Goal: Transaction & Acquisition: Purchase product/service

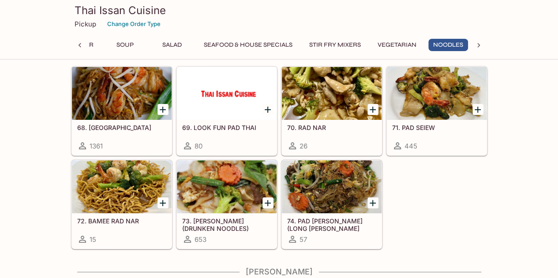
scroll to position [1531, 0]
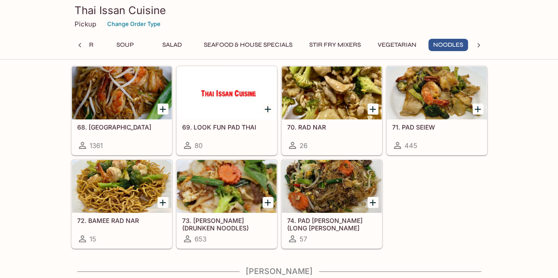
click at [478, 104] on icon "Add 71. PAD SEIEW" at bounding box center [477, 109] width 11 height 11
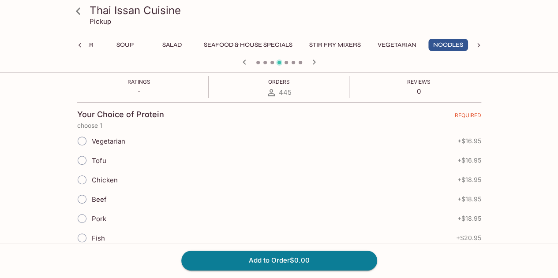
scroll to position [163, 0]
click at [105, 197] on span "Beef" at bounding box center [99, 199] width 15 height 8
click at [91, 197] on input "Beef" at bounding box center [82, 199] width 19 height 19
radio input "true"
click at [241, 260] on button "Add to Order $18.95" at bounding box center [279, 260] width 196 height 19
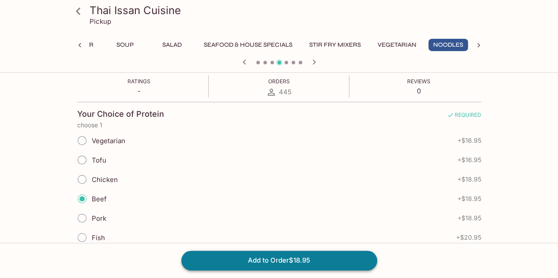
scroll to position [157, 0]
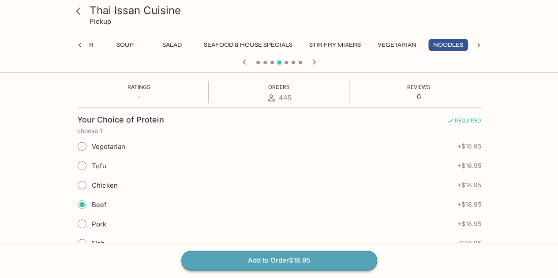
click at [295, 261] on button "Add to Order $18.95" at bounding box center [279, 260] width 196 height 19
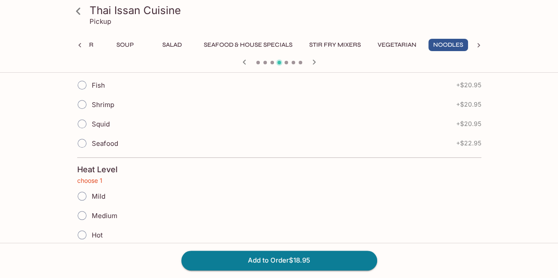
scroll to position [316, 0]
click at [92, 192] on span "Mild" at bounding box center [99, 196] width 14 height 8
click at [91, 188] on input "Mild" at bounding box center [82, 196] width 19 height 19
radio input "true"
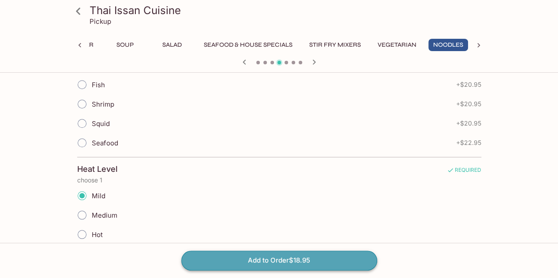
click at [280, 261] on button "Add to Order $18.95" at bounding box center [279, 260] width 196 height 19
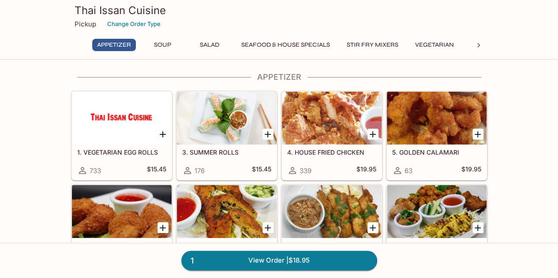
scroll to position [4, 0]
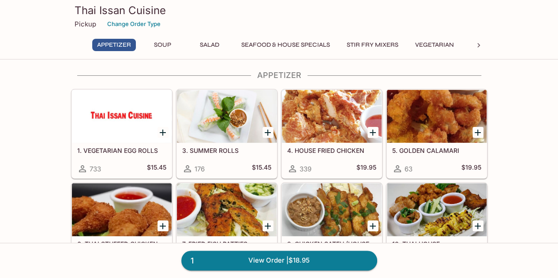
click at [311, 46] on button "Seafood & House Specials" at bounding box center [285, 45] width 98 height 12
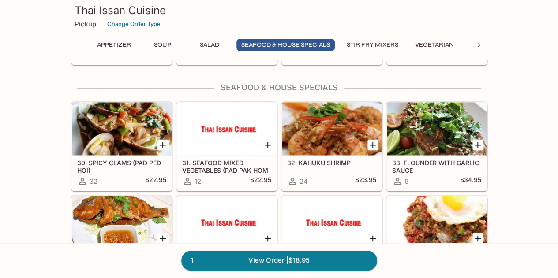
scroll to position [654, 0]
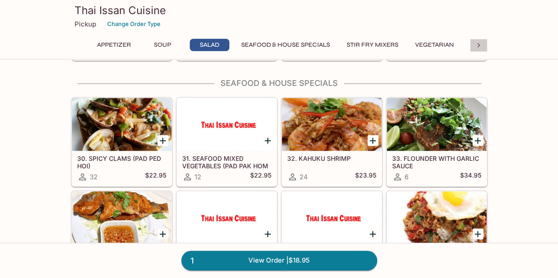
click at [476, 44] on icon at bounding box center [478, 45] width 9 height 9
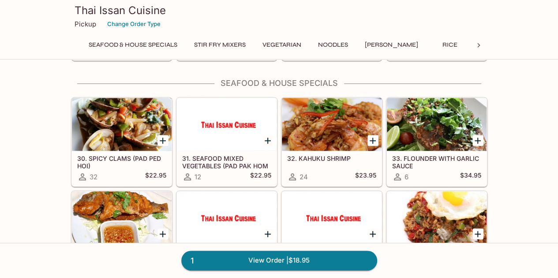
scroll to position [0, 231]
click at [245, 47] on button "Noodles" at bounding box center [255, 45] width 40 height 12
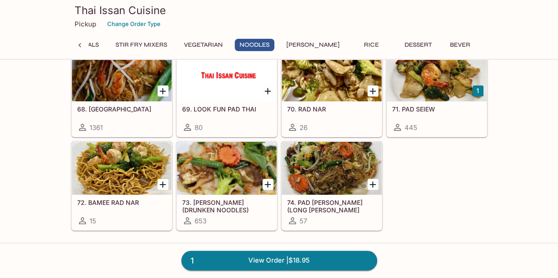
scroll to position [1551, 0]
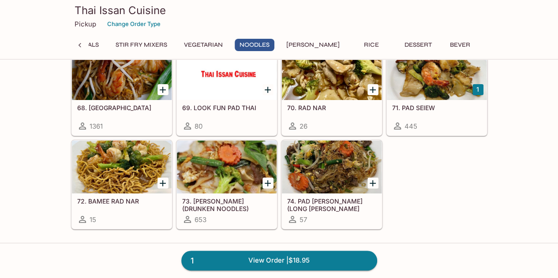
click at [224, 179] on div at bounding box center [227, 167] width 100 height 53
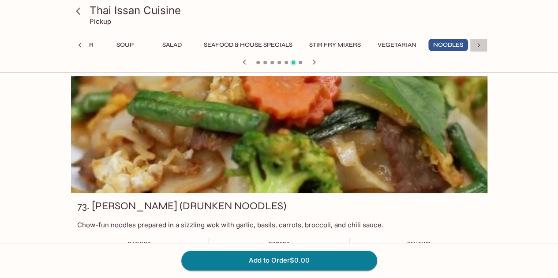
click at [474, 44] on icon at bounding box center [478, 45] width 9 height 9
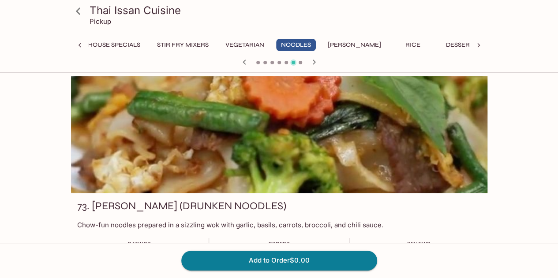
scroll to position [0, 231]
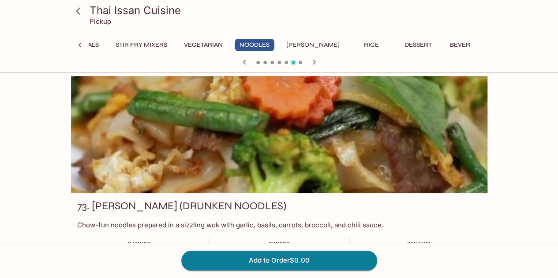
click at [351, 43] on button "Rice" at bounding box center [371, 45] width 40 height 12
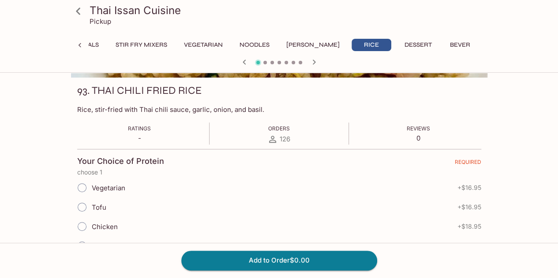
scroll to position [0, 0]
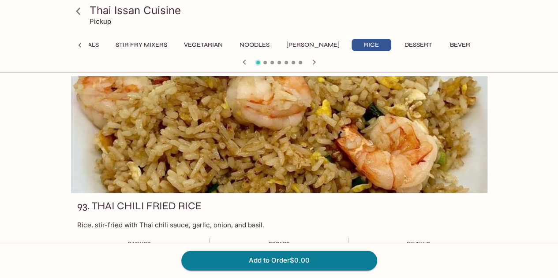
click at [351, 49] on button "Rice" at bounding box center [371, 45] width 40 height 12
click at [300, 43] on button "[PERSON_NAME]" at bounding box center [312, 45] width 63 height 12
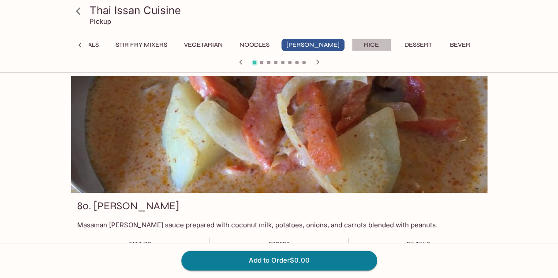
click at [351, 42] on button "Rice" at bounding box center [371, 45] width 40 height 12
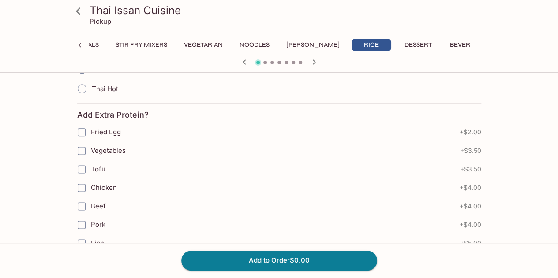
scroll to position [481, 0]
click at [82, 15] on icon at bounding box center [78, 11] width 15 height 15
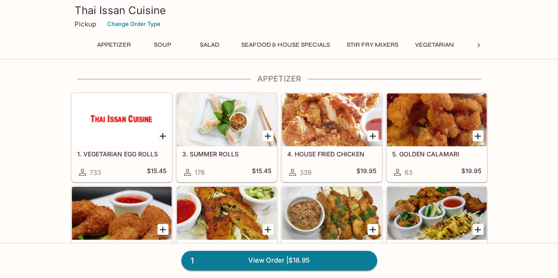
click at [471, 48] on div at bounding box center [479, 45] width 18 height 13
click at [351, 44] on button "Rice" at bounding box center [371, 45] width 40 height 12
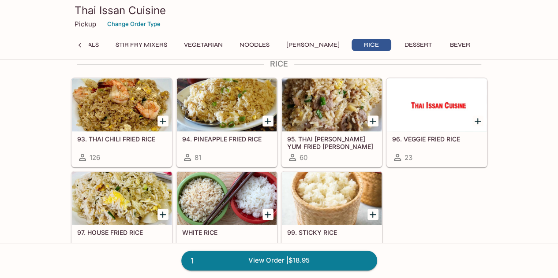
scroll to position [1989, 0]
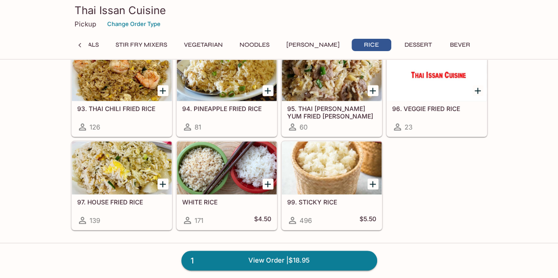
click at [132, 196] on div "97. HOUSE FRIED RICE 139" at bounding box center [122, 211] width 100 height 35
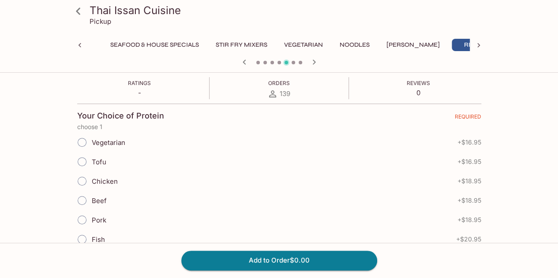
scroll to position [162, 0]
click at [124, 179] on div "Chicken + $18.95" at bounding box center [279, 180] width 404 height 19
click at [89, 176] on input "Chicken" at bounding box center [82, 180] width 19 height 19
radio input "true"
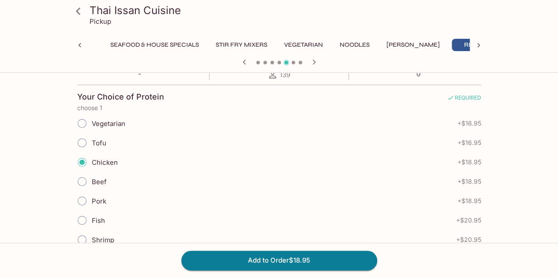
scroll to position [180, 0]
click at [250, 258] on button "Add to Order $18.95" at bounding box center [279, 260] width 196 height 19
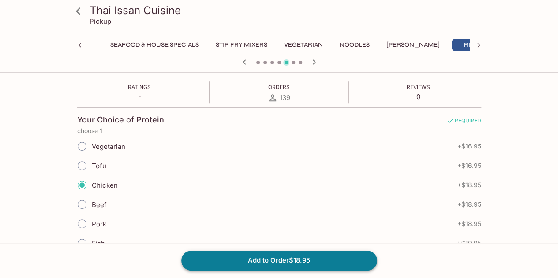
scroll to position [157, 0]
click at [480, 47] on icon at bounding box center [478, 45] width 9 height 9
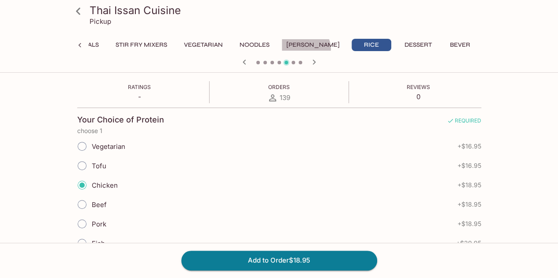
click at [306, 49] on button "[PERSON_NAME]" at bounding box center [312, 45] width 63 height 12
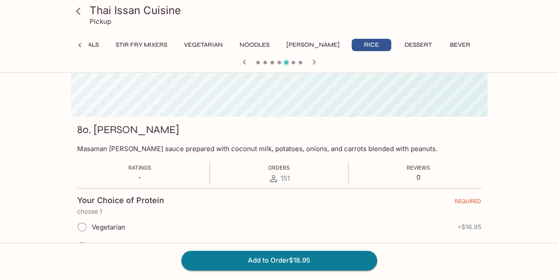
scroll to position [157, 0]
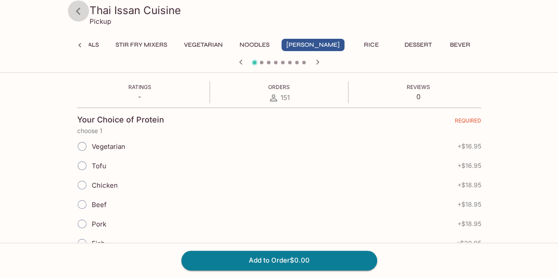
click at [74, 10] on icon at bounding box center [78, 11] width 15 height 15
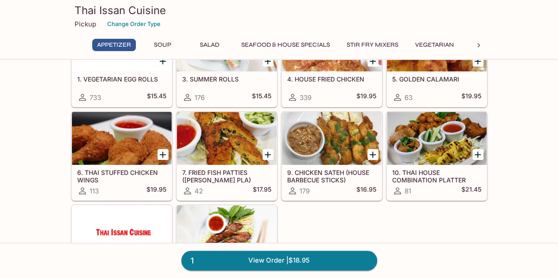
scroll to position [76, 0]
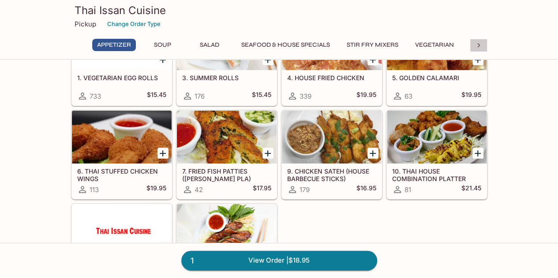
drag, startPoint x: 280, startPoint y: 146, endPoint x: 478, endPoint y: 50, distance: 219.7
click at [478, 50] on div at bounding box center [479, 45] width 18 height 13
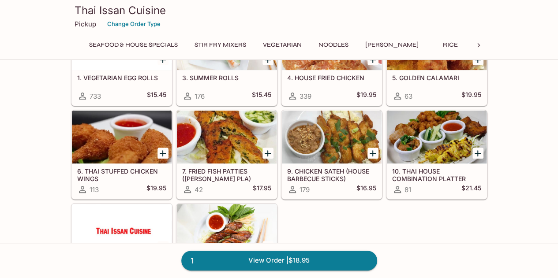
scroll to position [0, 231]
click at [310, 46] on button "[PERSON_NAME]" at bounding box center [312, 45] width 63 height 12
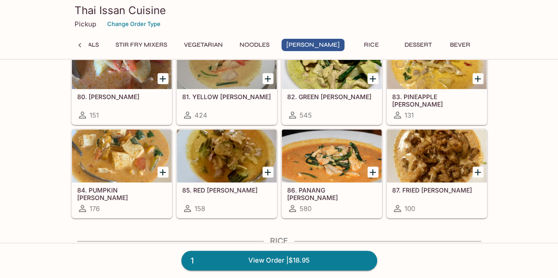
scroll to position [1781, 0]
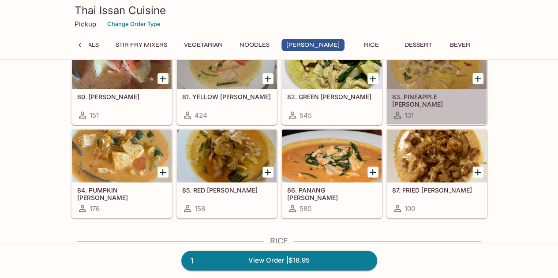
click at [435, 74] on div at bounding box center [437, 62] width 100 height 53
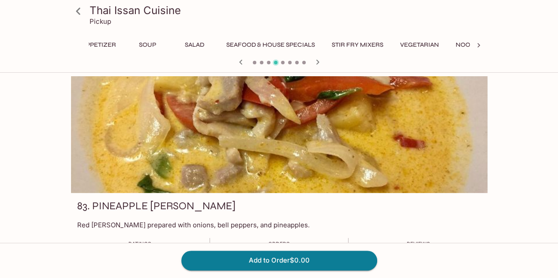
scroll to position [0, 84]
